Goal: Obtain resource: Download file/media

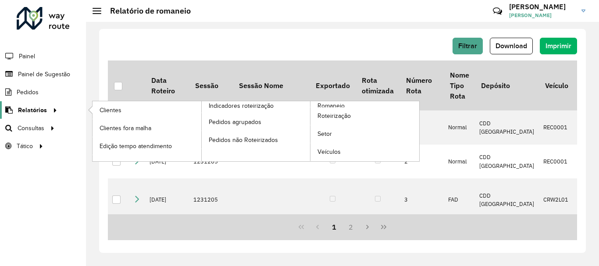
click at [30, 107] on span "Relatórios" at bounding box center [32, 110] width 29 height 9
click at [101, 109] on span "Clientes" at bounding box center [112, 110] width 24 height 9
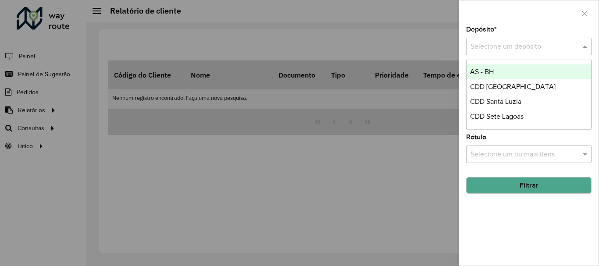
click at [523, 54] on div "Selecione um depósito" at bounding box center [528, 47] width 125 height 18
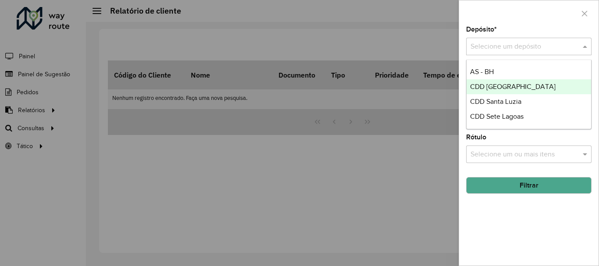
click at [500, 81] on div "CDD [GEOGRAPHIC_DATA]" at bounding box center [529, 86] width 125 height 15
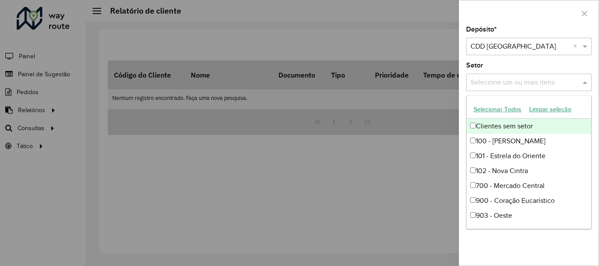
click at [505, 90] on div "Selecione um ou mais itens" at bounding box center [528, 83] width 125 height 18
click at [499, 114] on button "Selecionar Todos" at bounding box center [498, 110] width 56 height 14
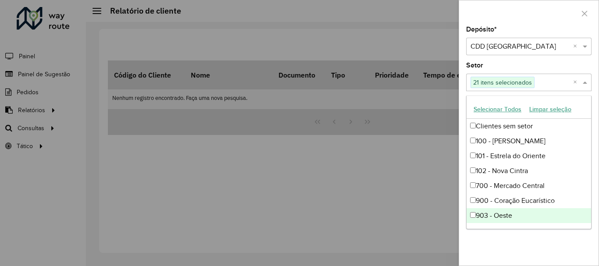
click at [501, 232] on div "Depósito * Selecione um depósito × CDD [GEOGRAPHIC_DATA] × Setor Selecione um o…" at bounding box center [529, 146] width 140 height 240
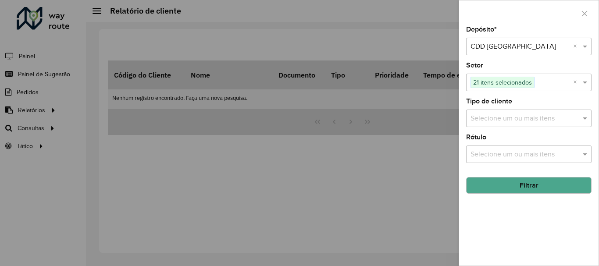
click at [523, 123] on input "text" at bounding box center [525, 119] width 112 height 11
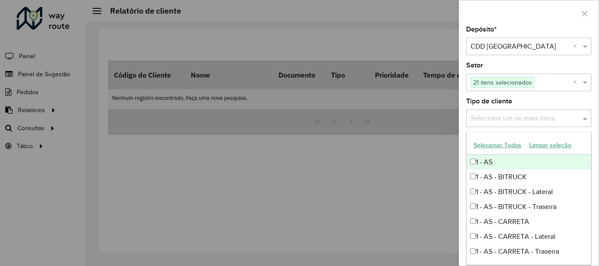
click at [504, 143] on button "Selecionar Todos" at bounding box center [498, 146] width 56 height 14
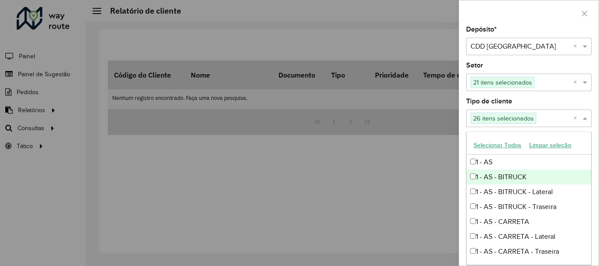
click at [596, 204] on div "Depósito * Selecione um depósito × CDD [GEOGRAPHIC_DATA] × Setor Selecione um o…" at bounding box center [529, 146] width 140 height 240
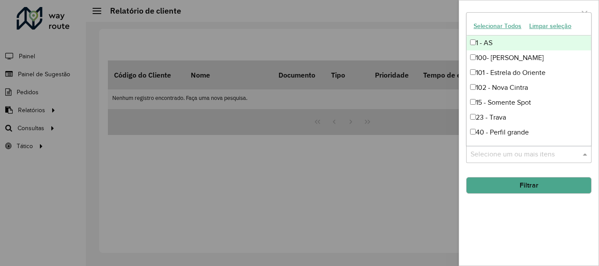
click at [561, 154] on input "text" at bounding box center [525, 155] width 112 height 11
click at [502, 23] on button "Selecionar Todos" at bounding box center [498, 26] width 56 height 14
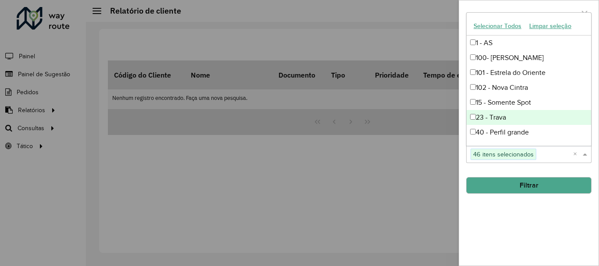
click at [494, 185] on button "Filtrar" at bounding box center [528, 185] width 125 height 17
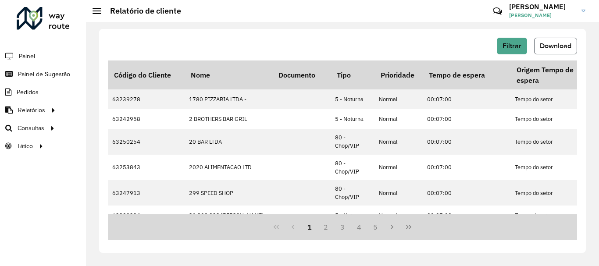
click at [545, 50] on button "Download" at bounding box center [555, 46] width 43 height 17
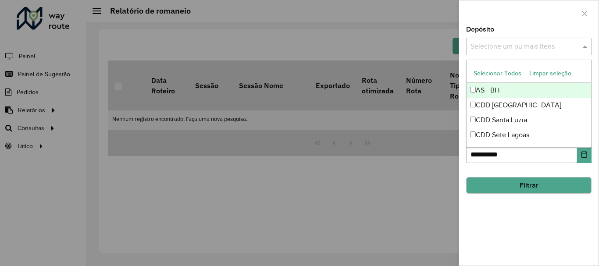
click at [509, 47] on input "text" at bounding box center [525, 47] width 112 height 11
